Goal: Information Seeking & Learning: Learn about a topic

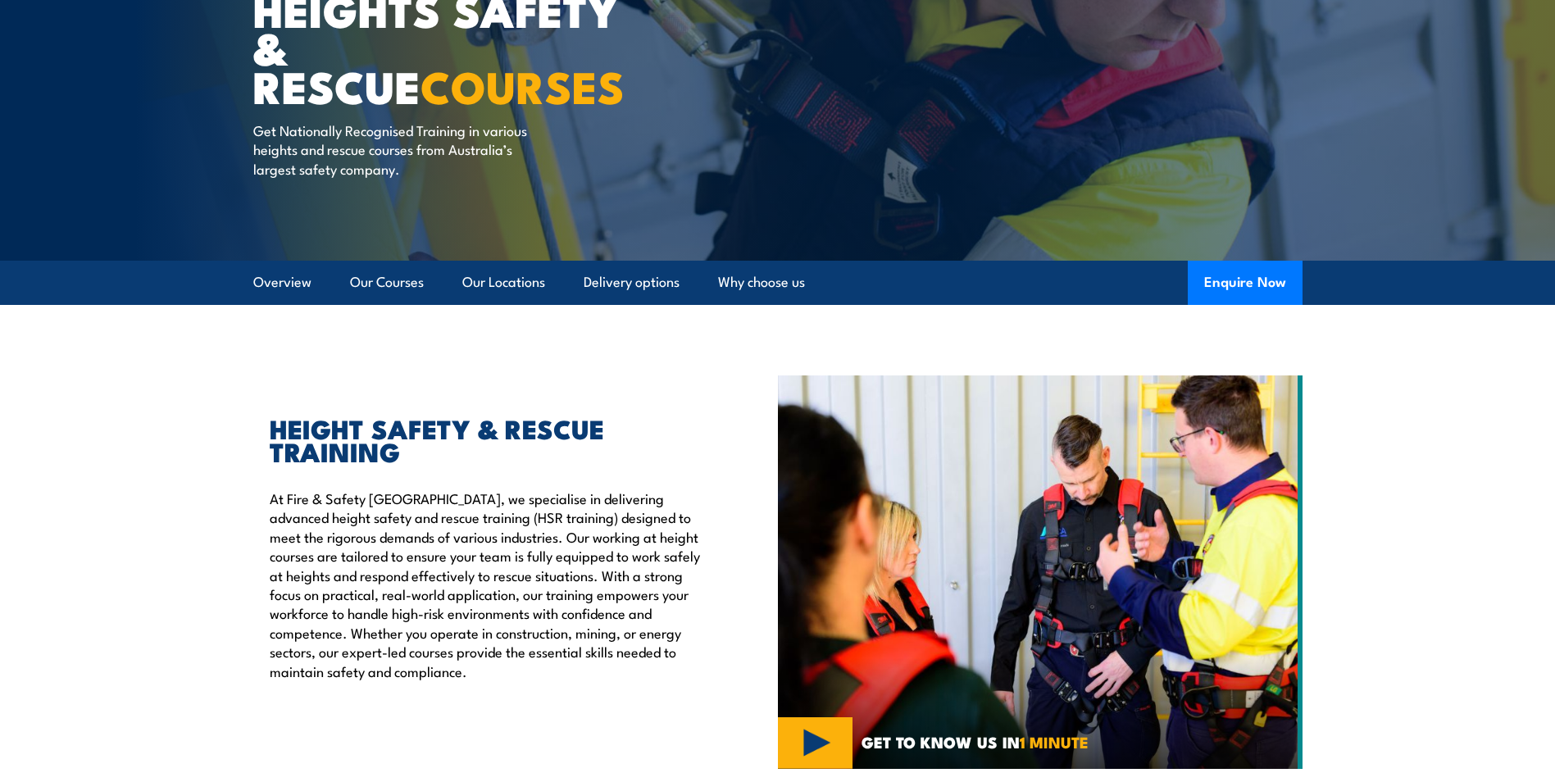
scroll to position [246, 0]
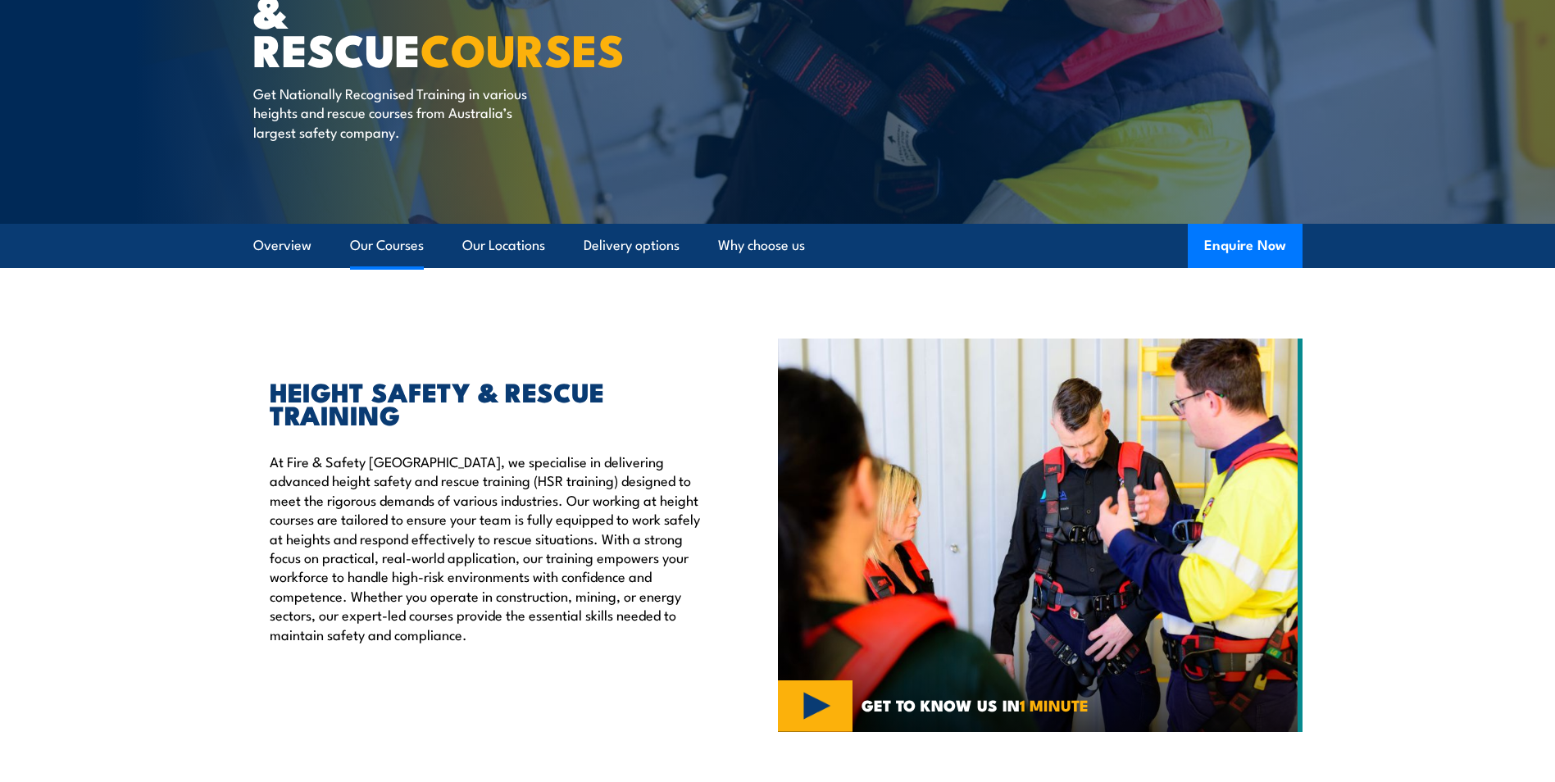
click at [377, 246] on link "Our Courses" at bounding box center [387, 245] width 74 height 43
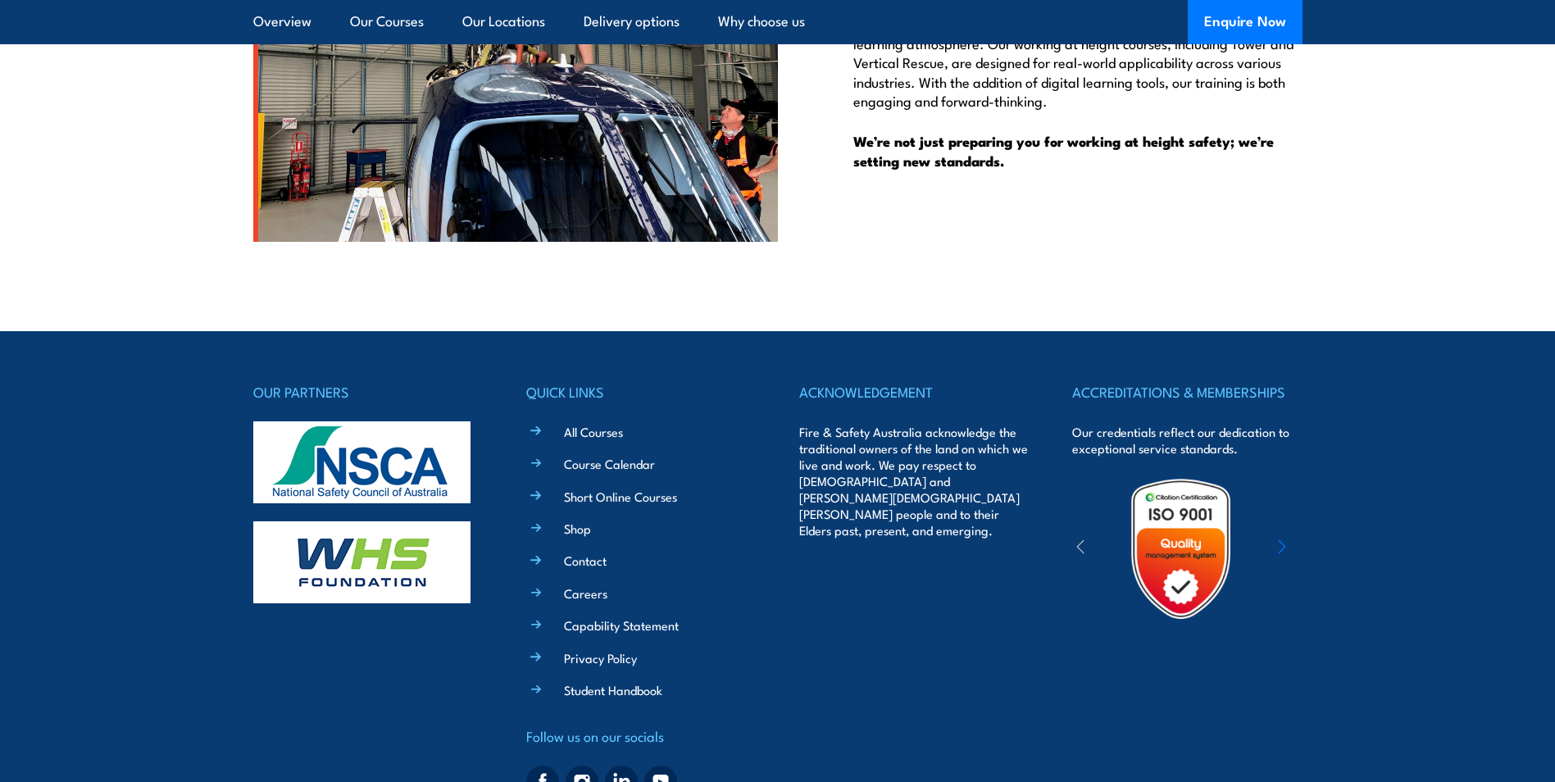
scroll to position [4538, 0]
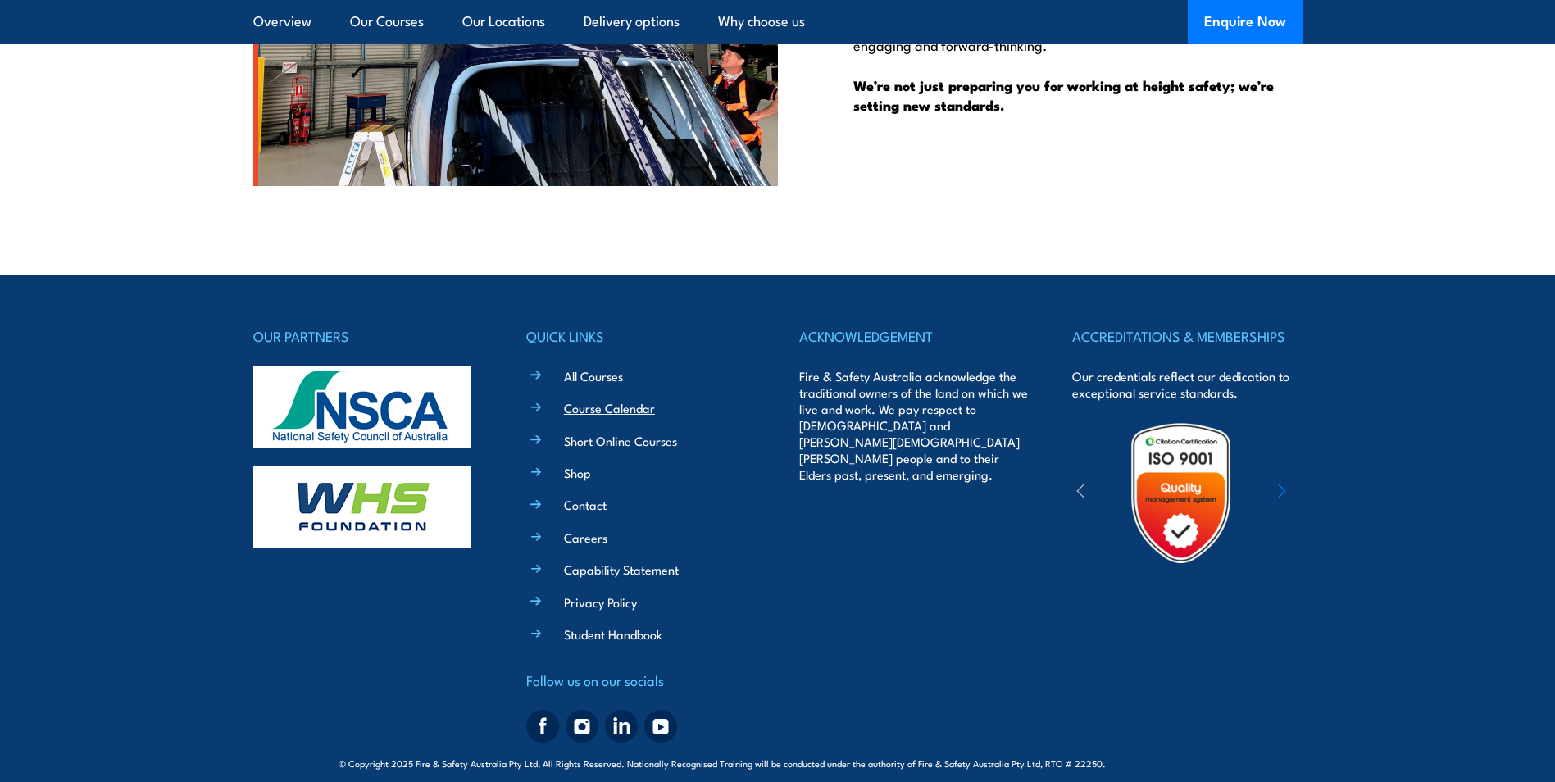
click at [605, 399] on link "Course Calendar" at bounding box center [609, 407] width 91 height 17
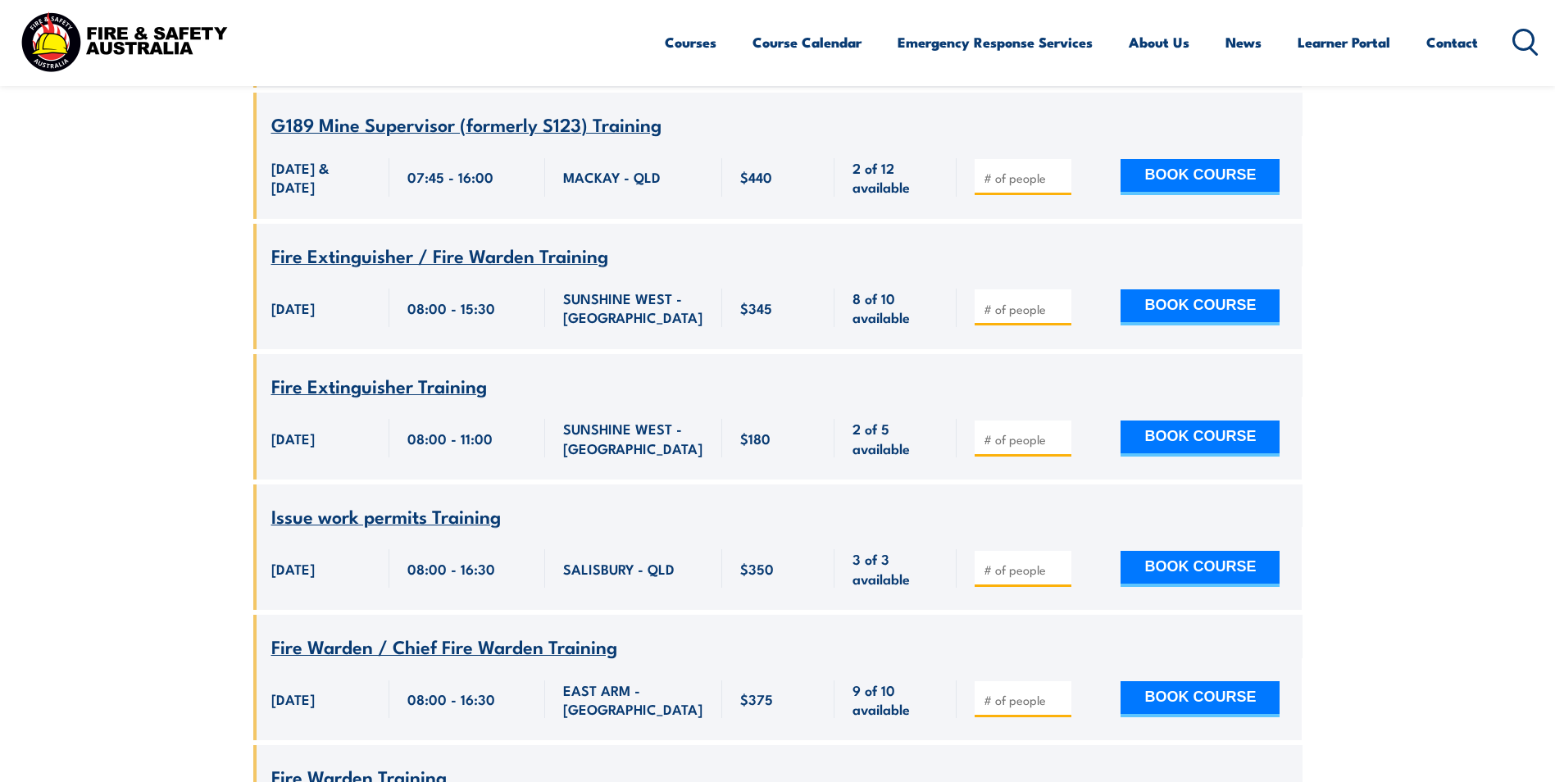
scroll to position [4016, 0]
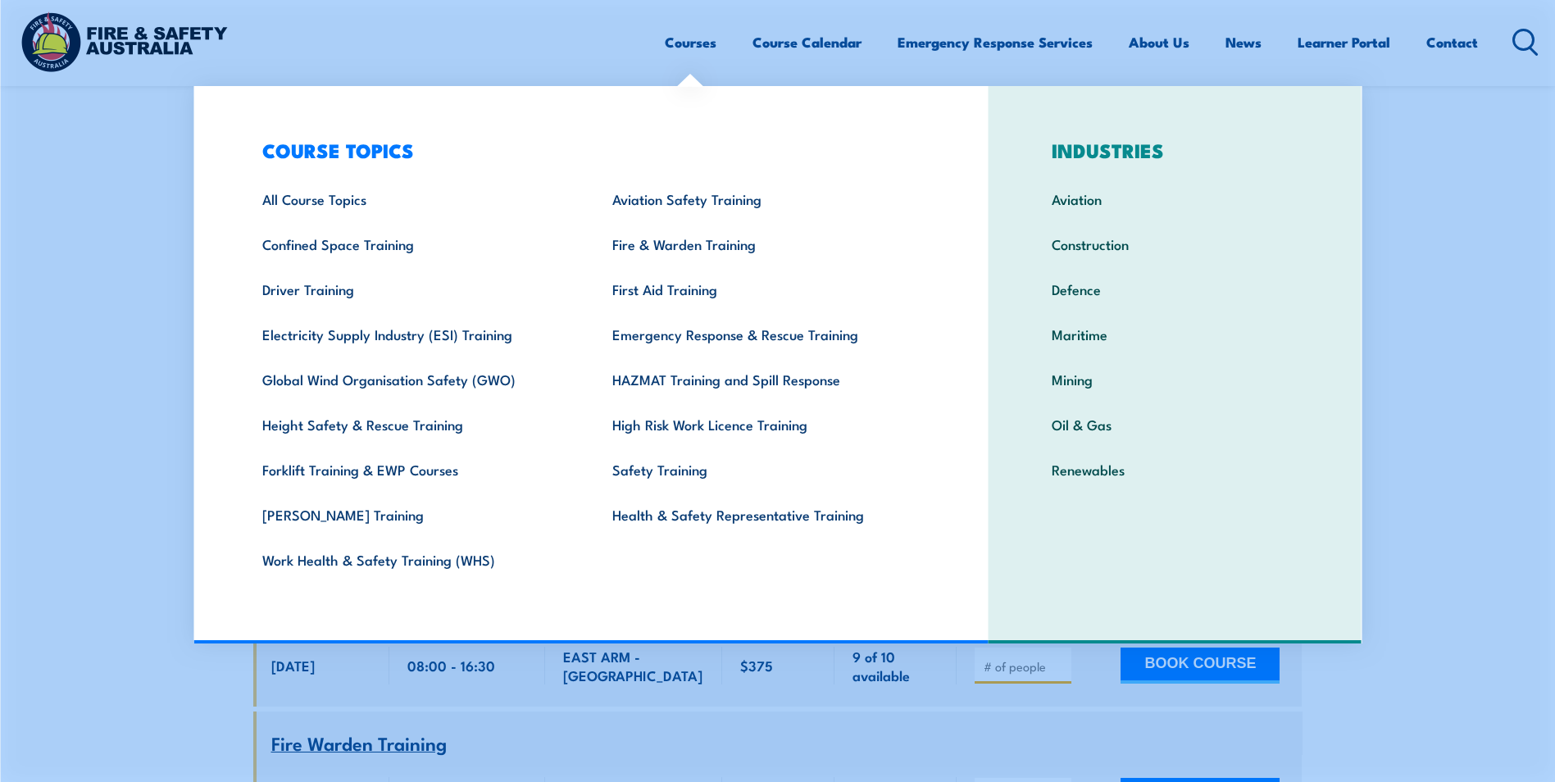
click at [688, 42] on link "Courses" at bounding box center [691, 41] width 52 height 43
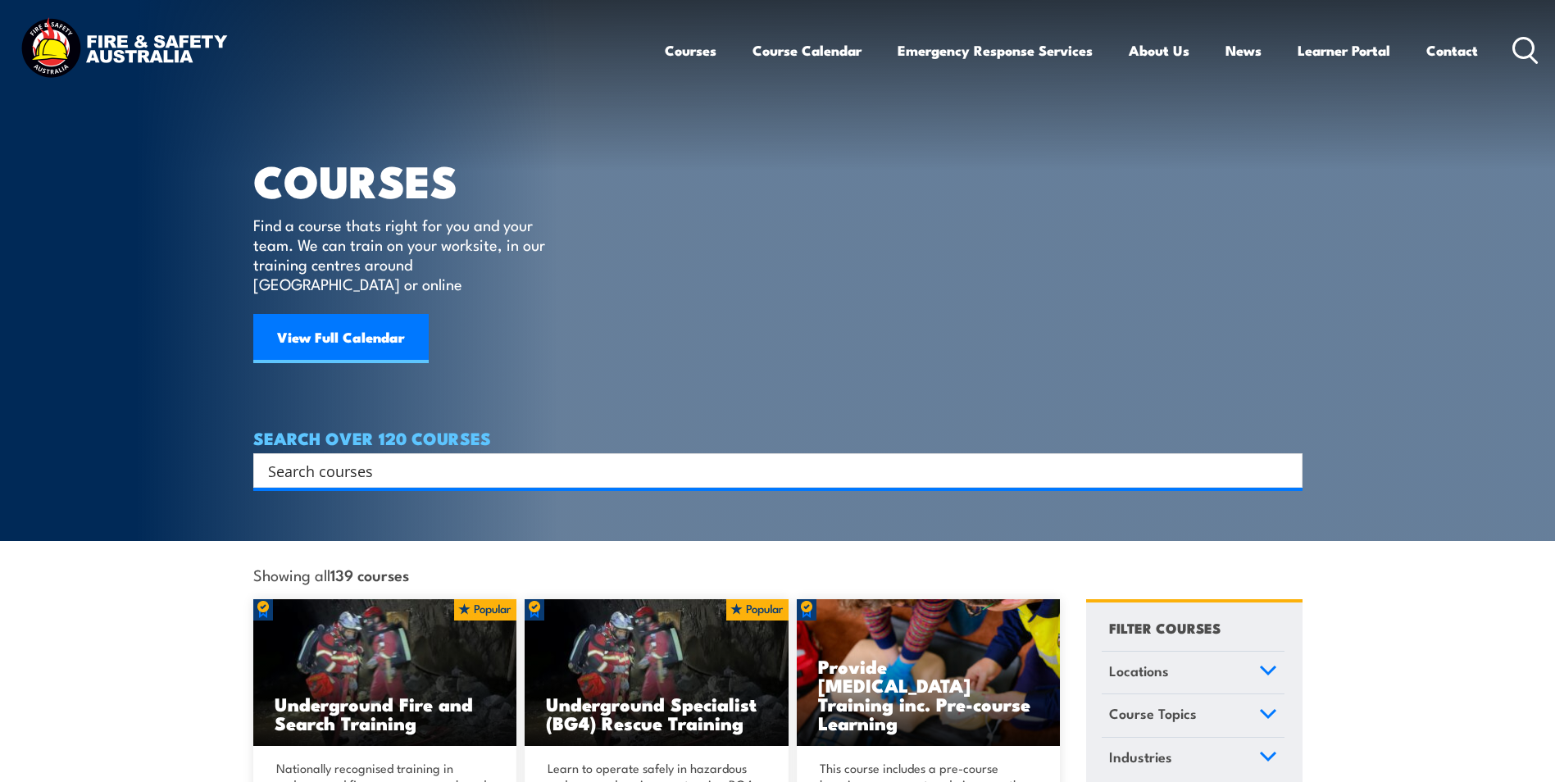
click at [291, 458] on input "Search input" at bounding box center [767, 470] width 998 height 25
type input "sissor lift"
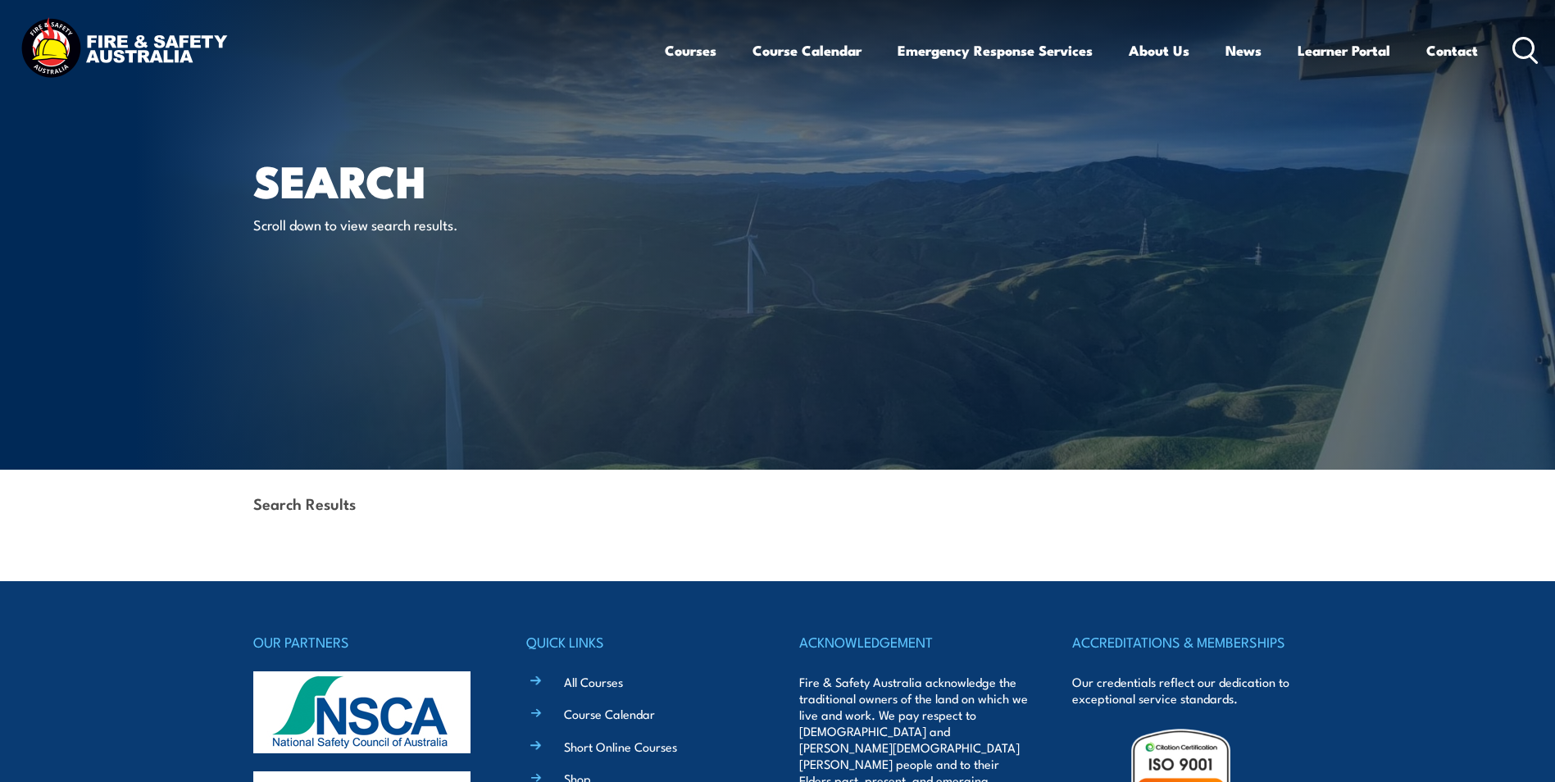
click at [304, 502] on strong "Search Results" at bounding box center [304, 503] width 102 height 22
